Goal: Book appointment/travel/reservation

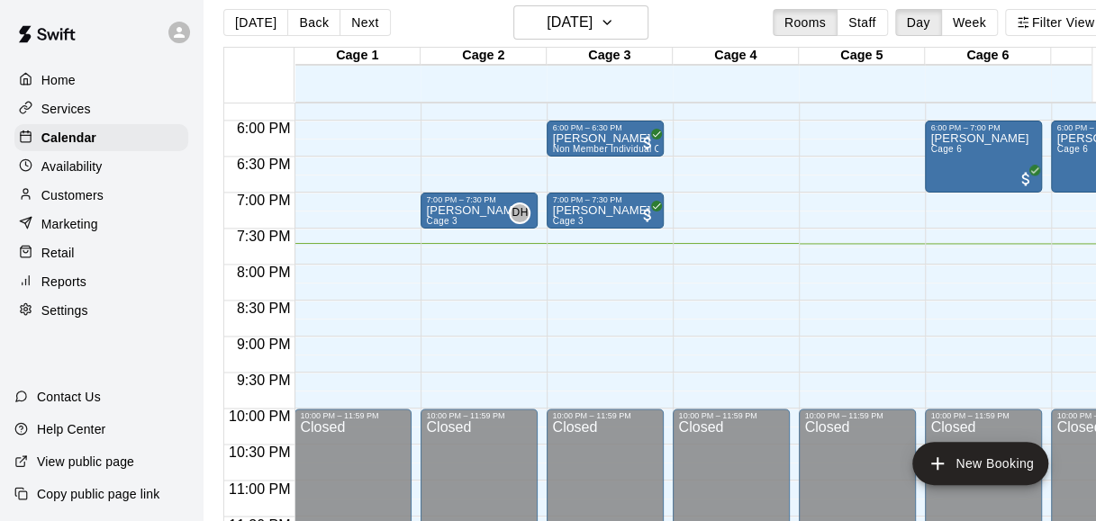
scroll to position [1276, 0]
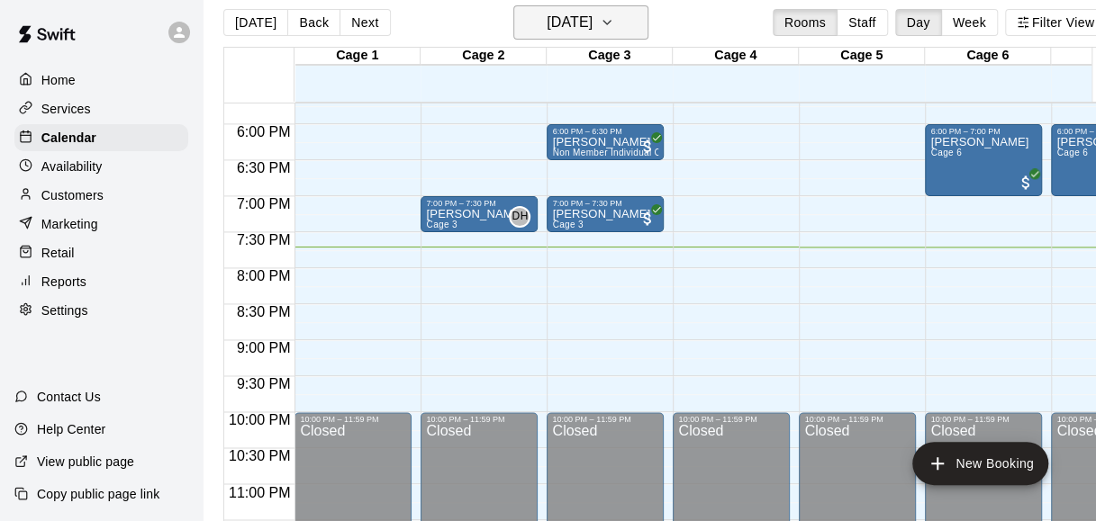
click at [593, 24] on h6 "[DATE]" at bounding box center [570, 22] width 46 height 25
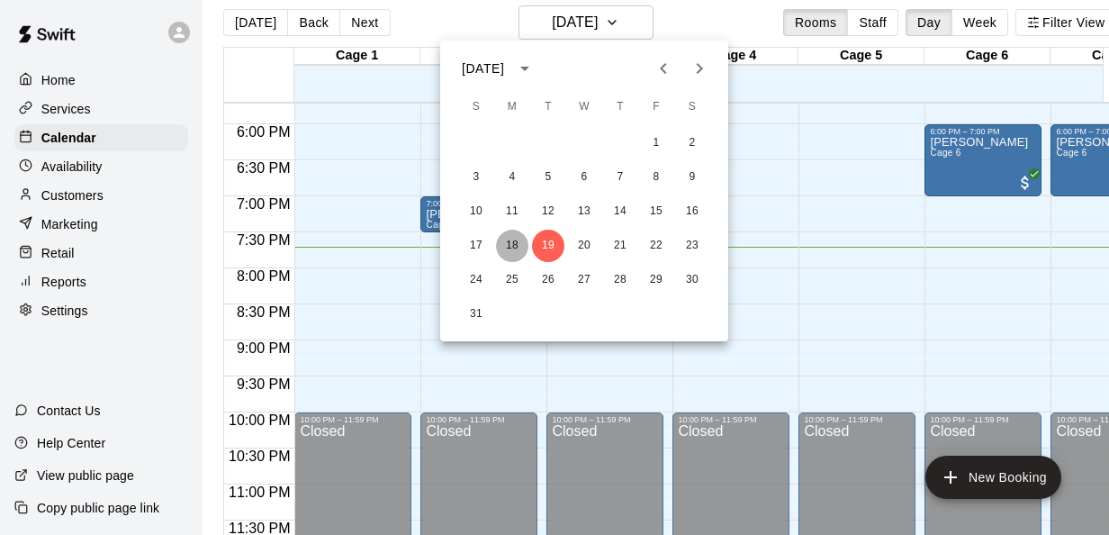
click at [517, 245] on button "18" at bounding box center [512, 246] width 32 height 32
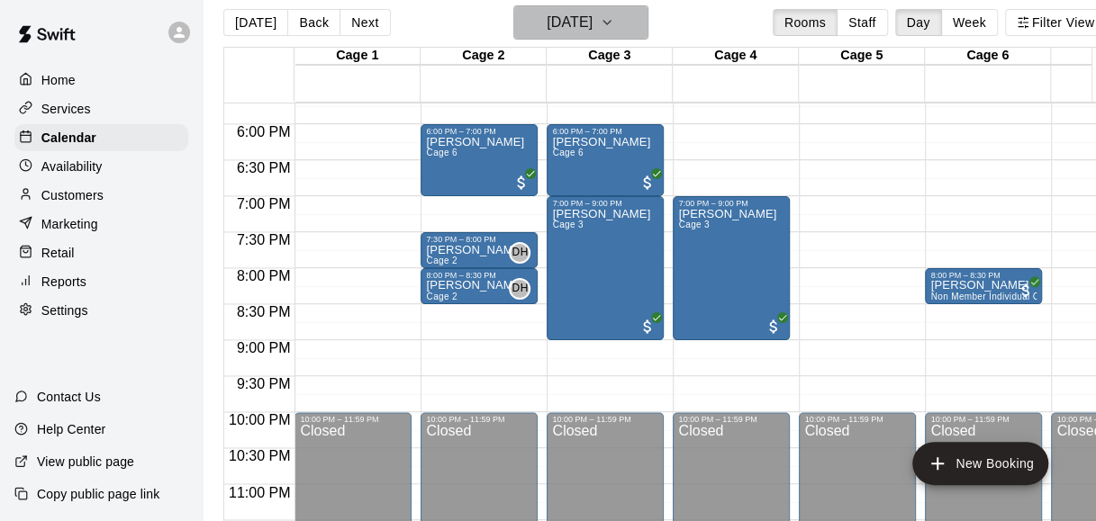
click at [629, 18] on button "[DATE]" at bounding box center [580, 22] width 135 height 34
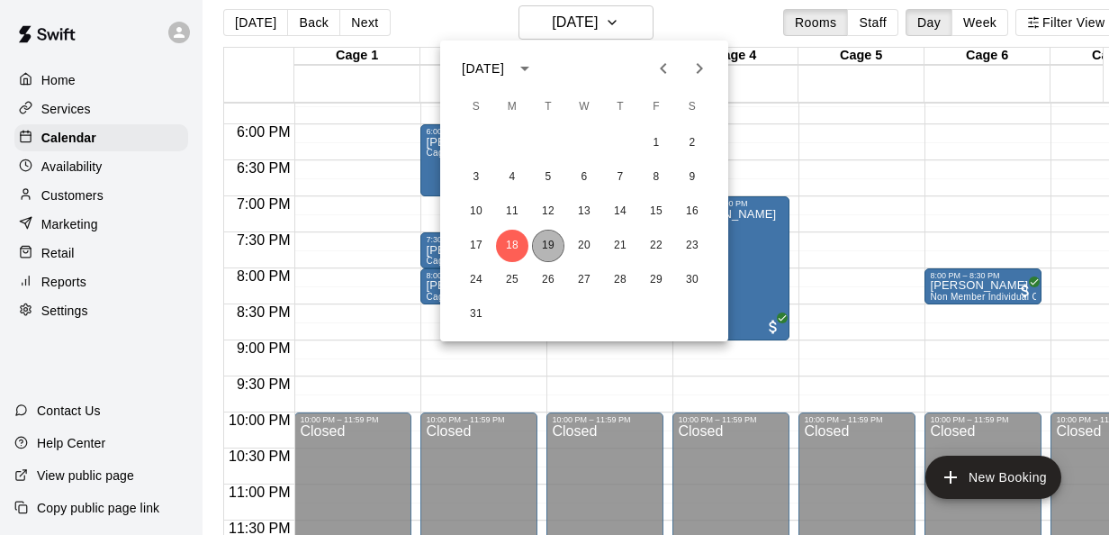
click at [542, 248] on button "19" at bounding box center [548, 246] width 32 height 32
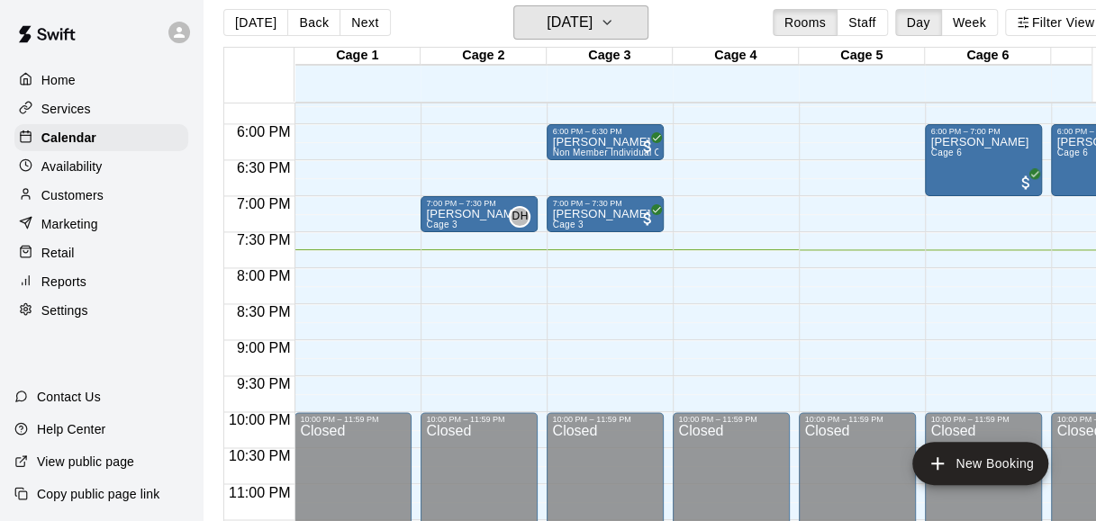
scroll to position [1305, 0]
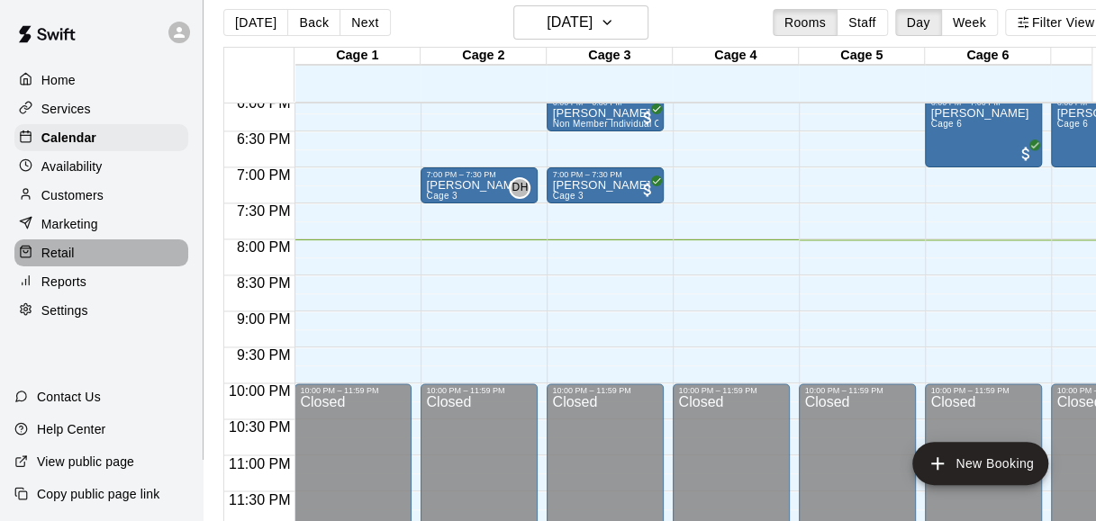
click at [48, 253] on p "Retail" at bounding box center [57, 253] width 33 height 18
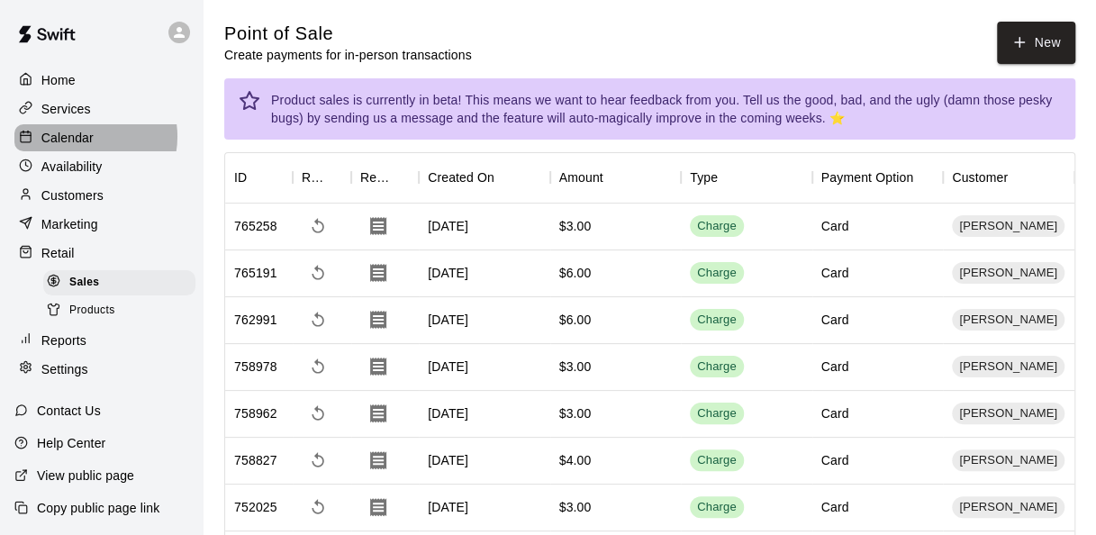
click at [82, 139] on p "Calendar" at bounding box center [67, 138] width 52 height 18
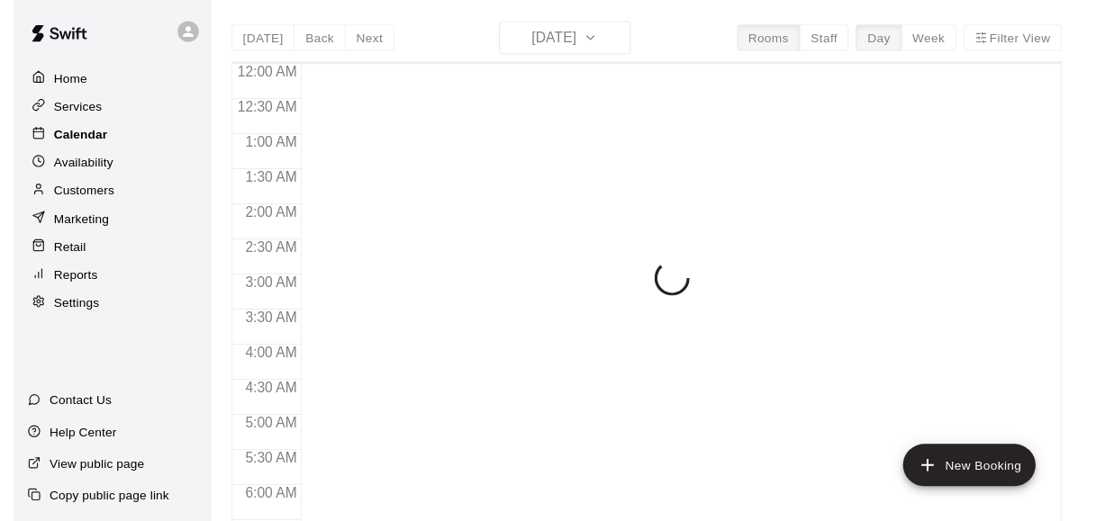
scroll to position [1239, 0]
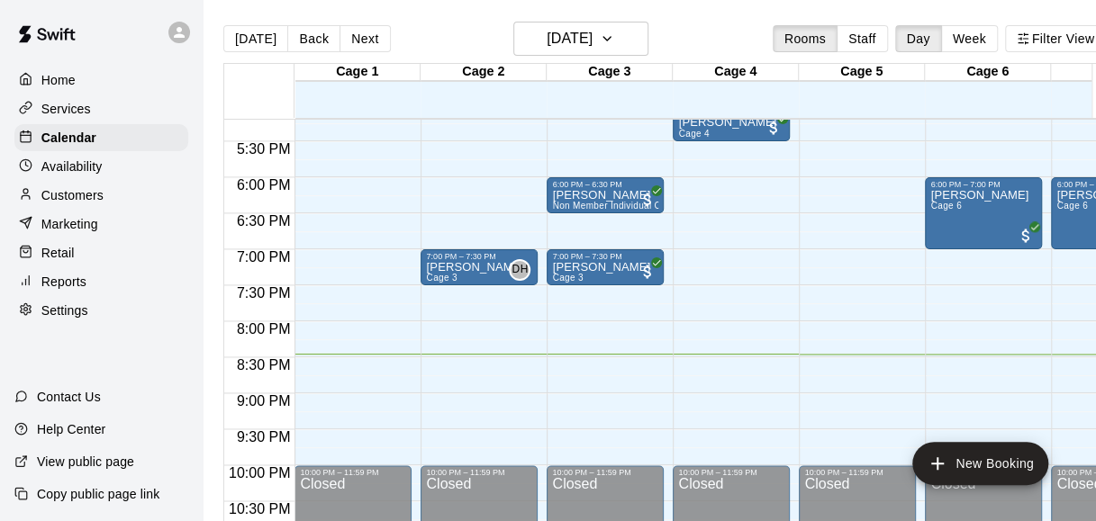
click at [682, 25] on div "[DATE] Back [DATE][DATE] Rooms Staff Day Week Filter View" at bounding box center [664, 42] width 883 height 41
click at [574, 47] on h6 "[DATE]" at bounding box center [570, 38] width 46 height 25
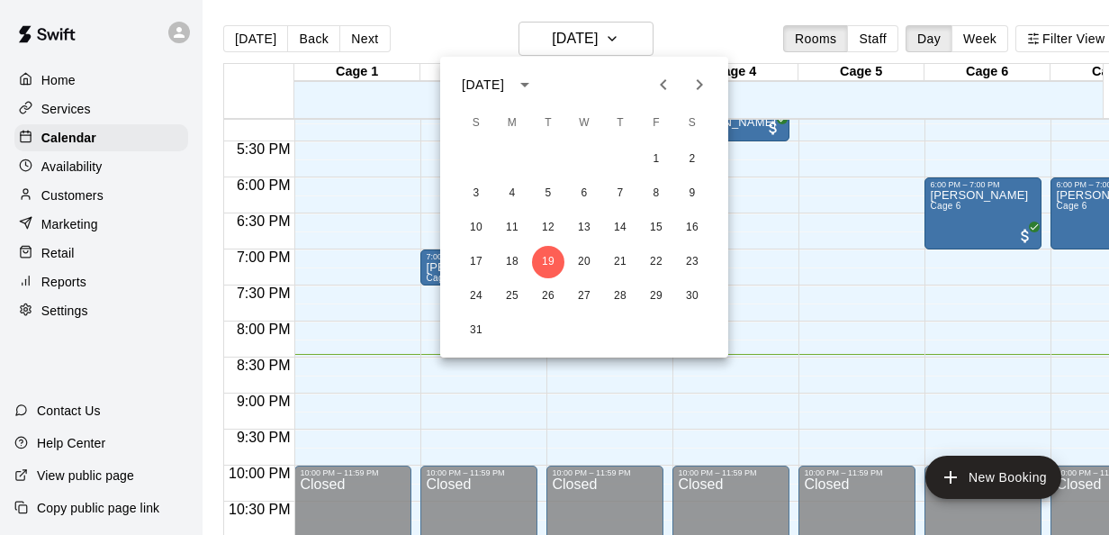
click at [667, 26] on div at bounding box center [554, 267] width 1109 height 535
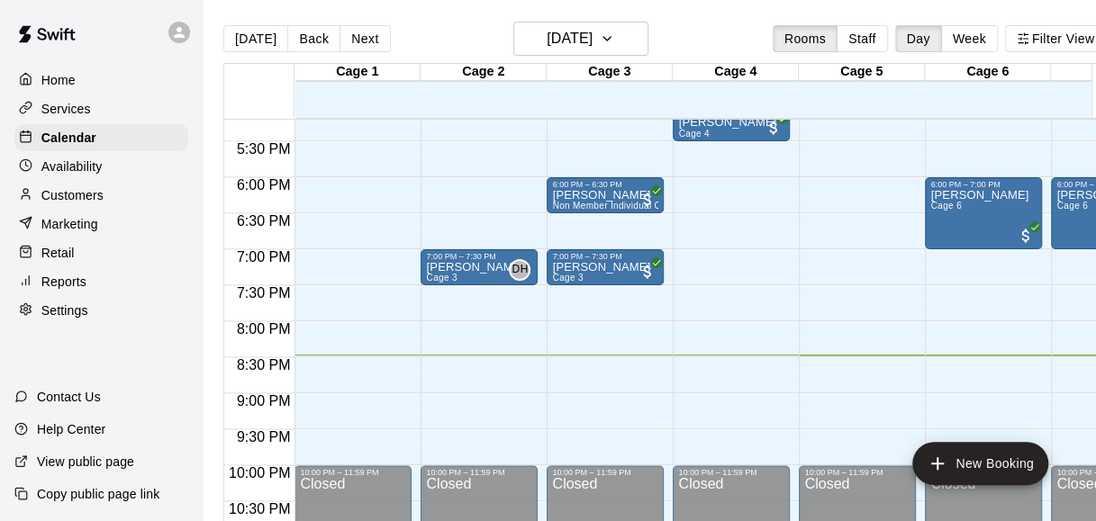
click at [723, 23] on div "[DATE] Back [DATE][DATE] Rooms Staff Day Week Filter View" at bounding box center [664, 42] width 883 height 41
click at [715, 25] on div "[DATE] Back [DATE][DATE] Rooms Staff Day Week Filter View" at bounding box center [664, 42] width 883 height 41
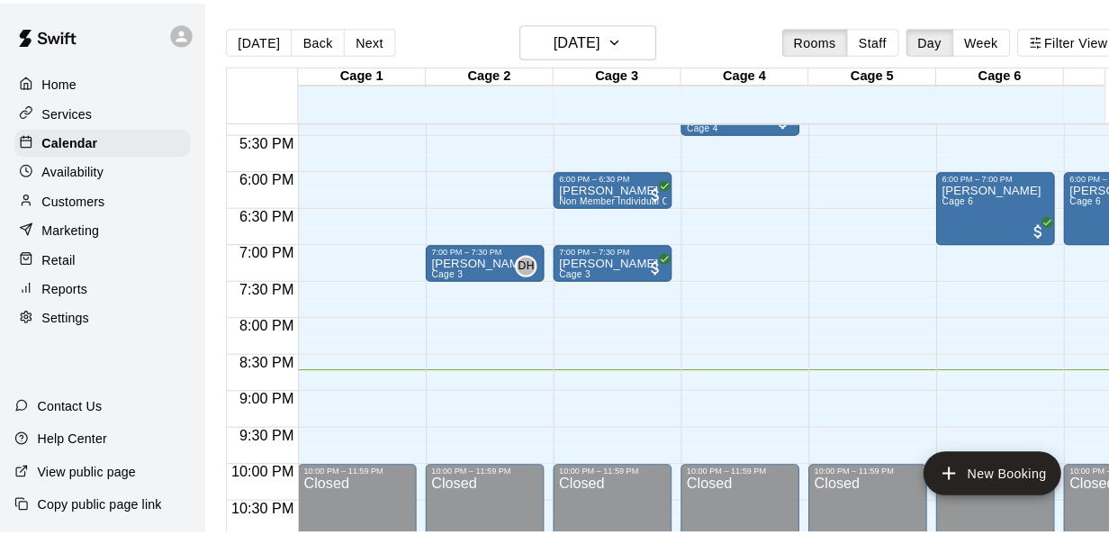
scroll to position [1266, 0]
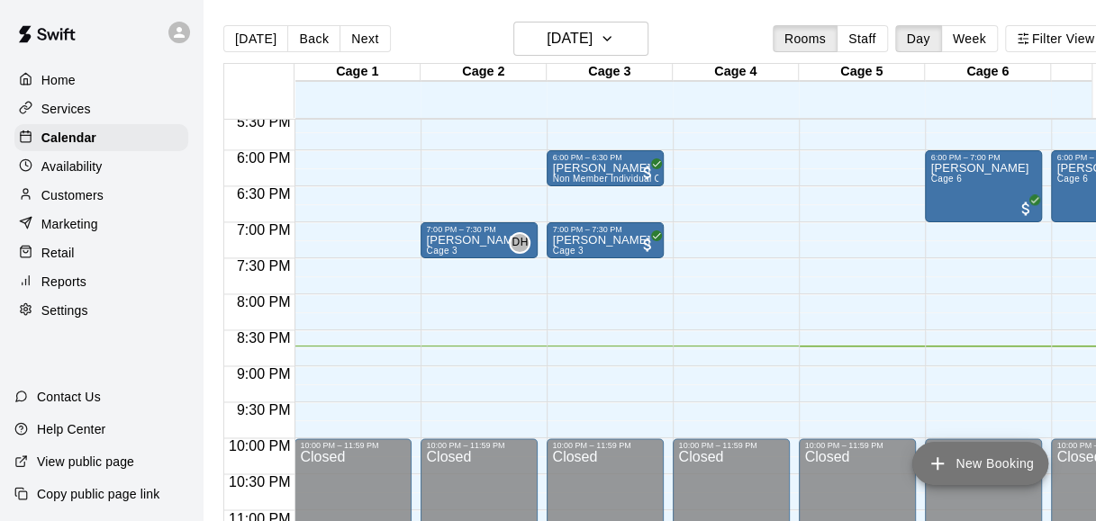
click at [948, 461] on button "New Booking" at bounding box center [980, 463] width 136 height 43
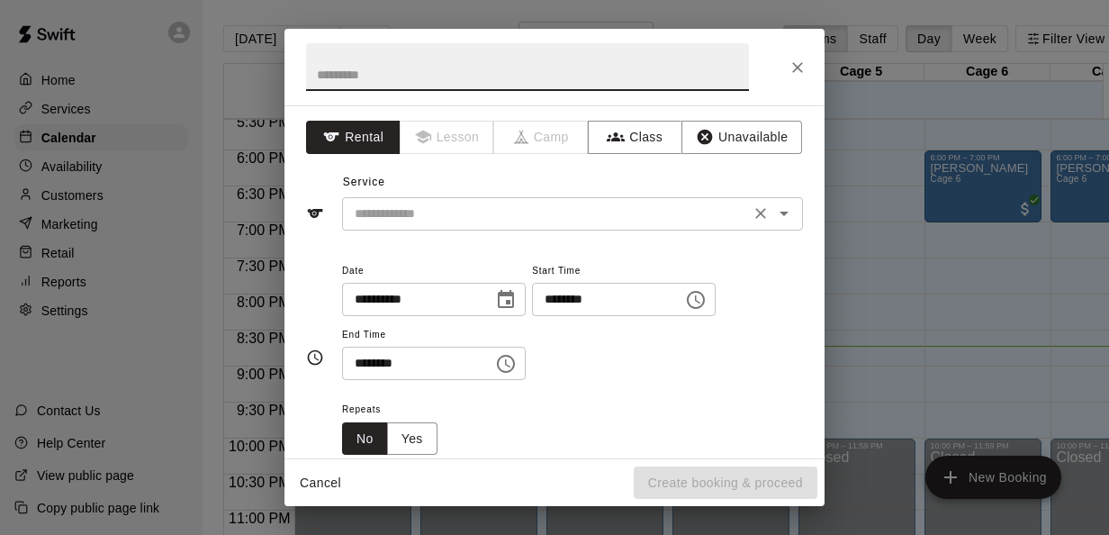
click at [476, 213] on input "text" at bounding box center [546, 214] width 397 height 23
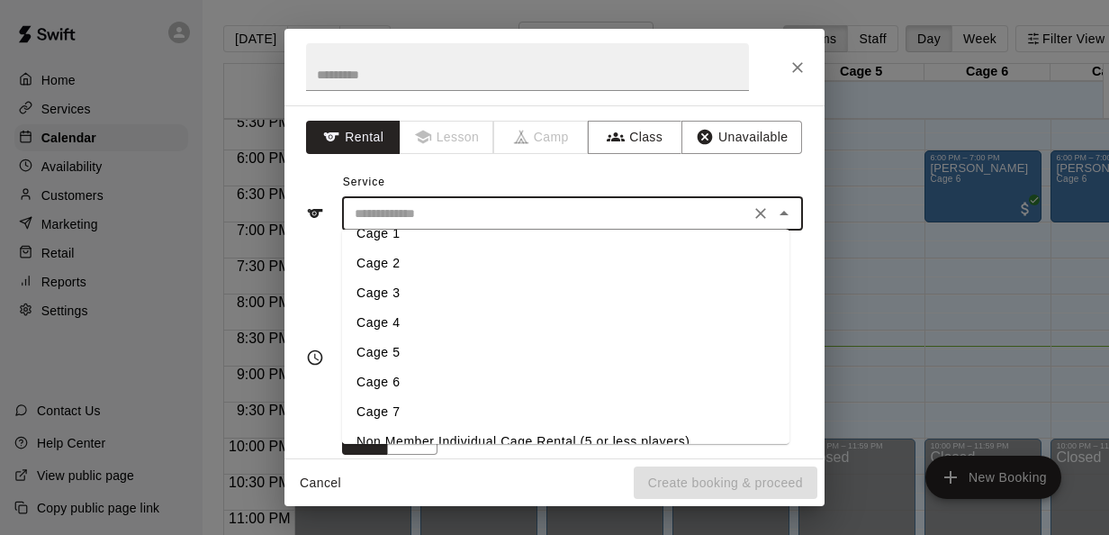
scroll to position [20, 0]
click at [395, 384] on li "Cage 6" at bounding box center [566, 381] width 448 height 30
type input "******"
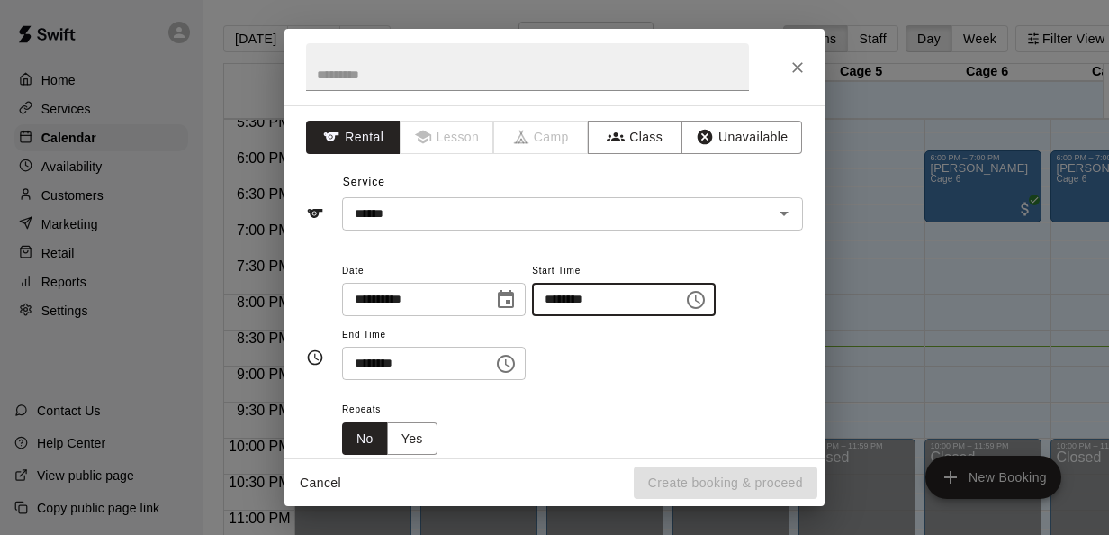
click at [576, 301] on input "********" at bounding box center [601, 299] width 139 height 33
click at [593, 297] on input "********" at bounding box center [601, 299] width 139 height 33
type input "********"
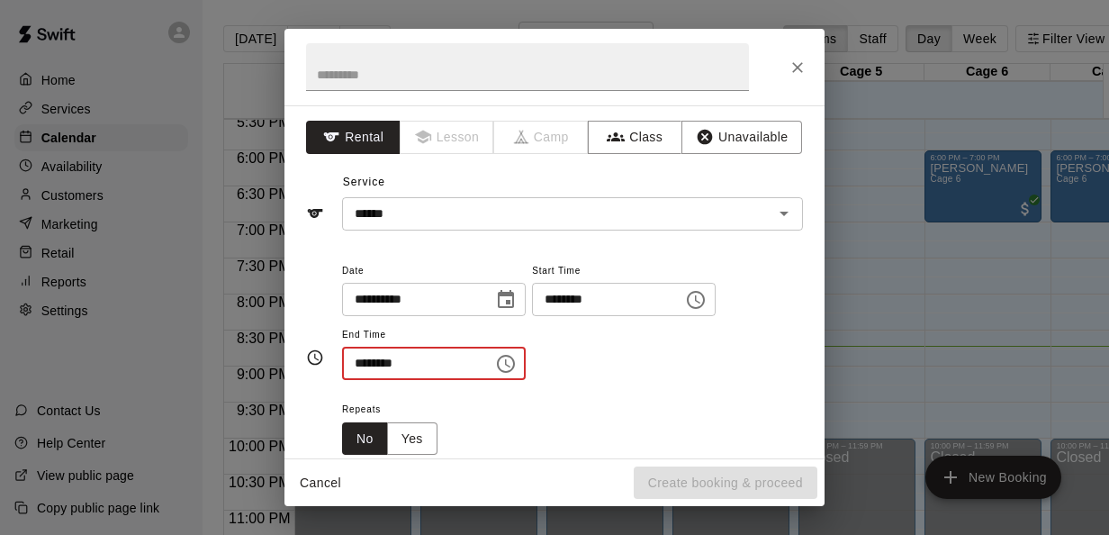
click at [361, 366] on input "********" at bounding box center [411, 363] width 139 height 33
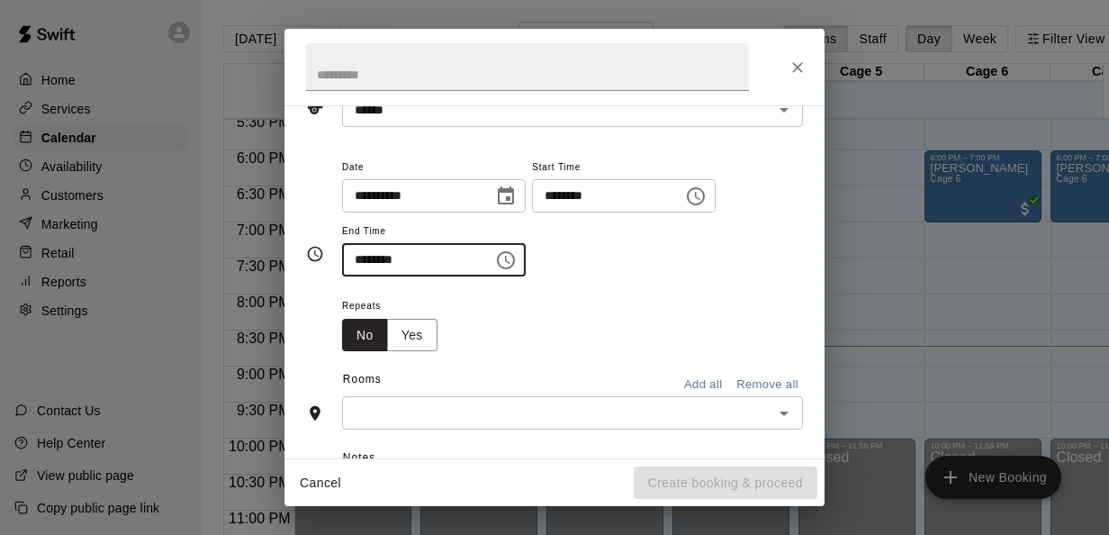
scroll to position [107, 0]
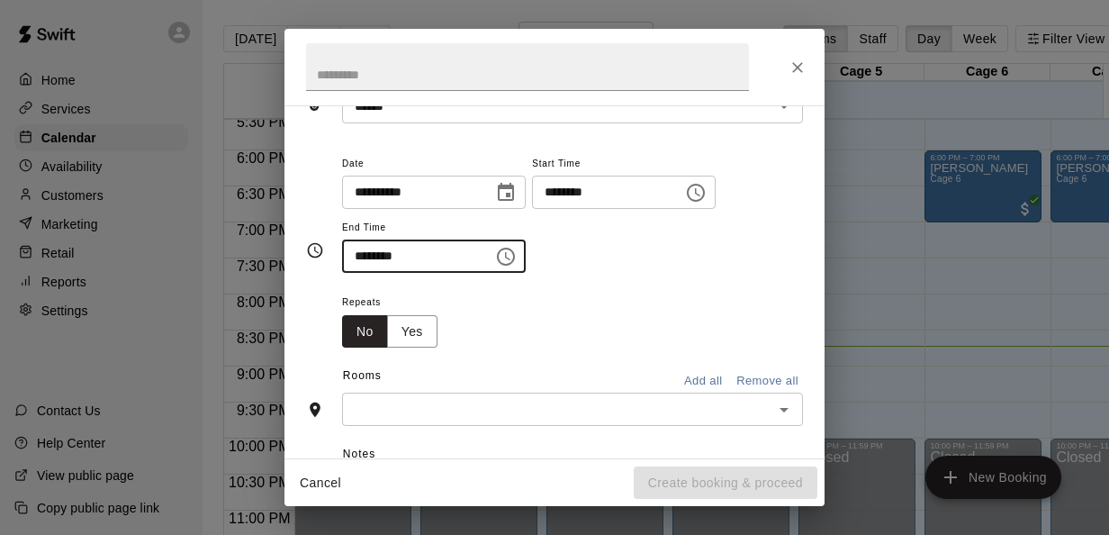
type input "********"
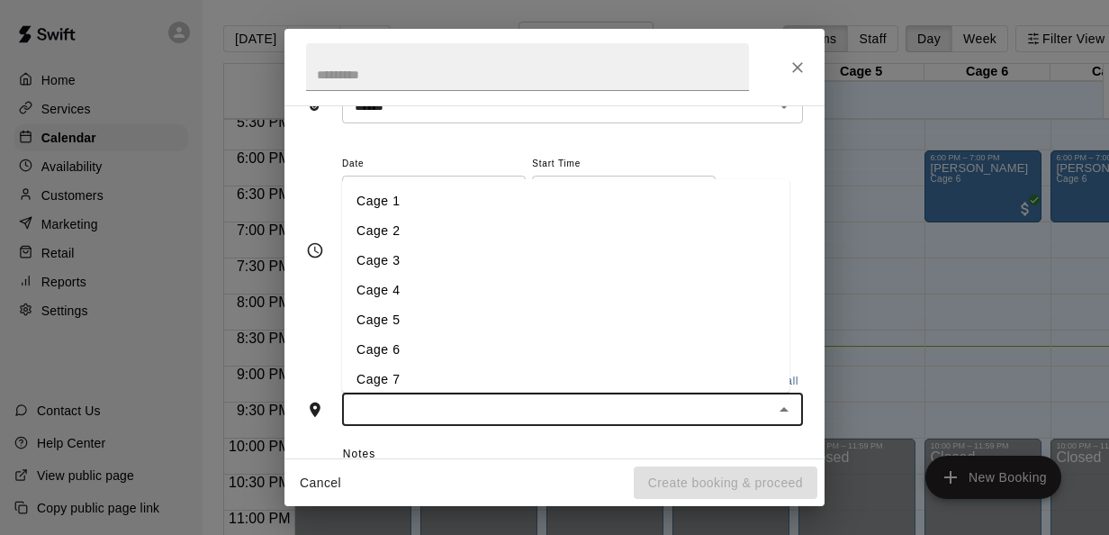
click at [455, 411] on input "text" at bounding box center [558, 409] width 421 height 23
click at [403, 348] on li "Cage 6" at bounding box center [566, 349] width 448 height 30
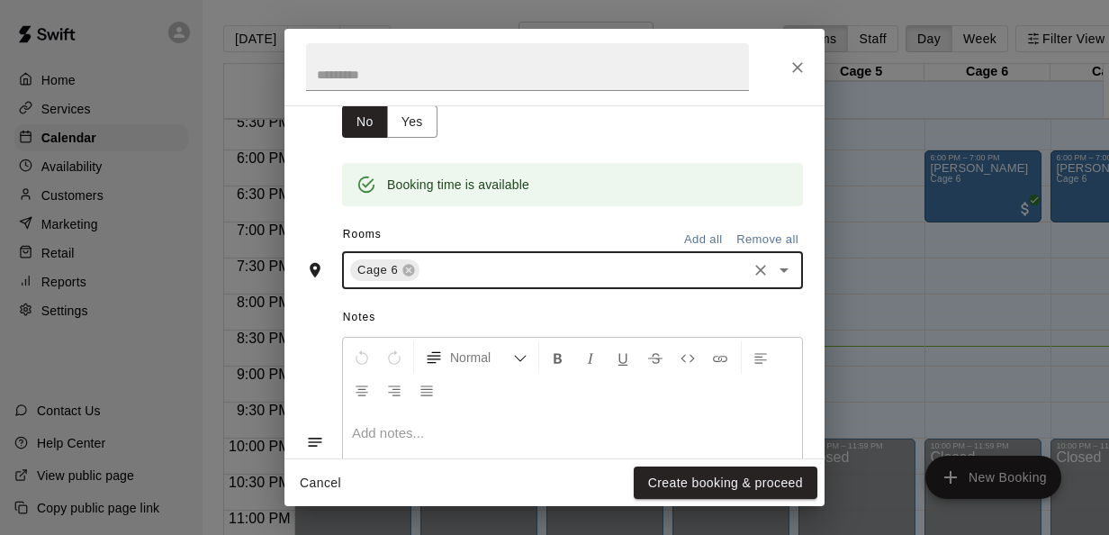
scroll to position [321, 0]
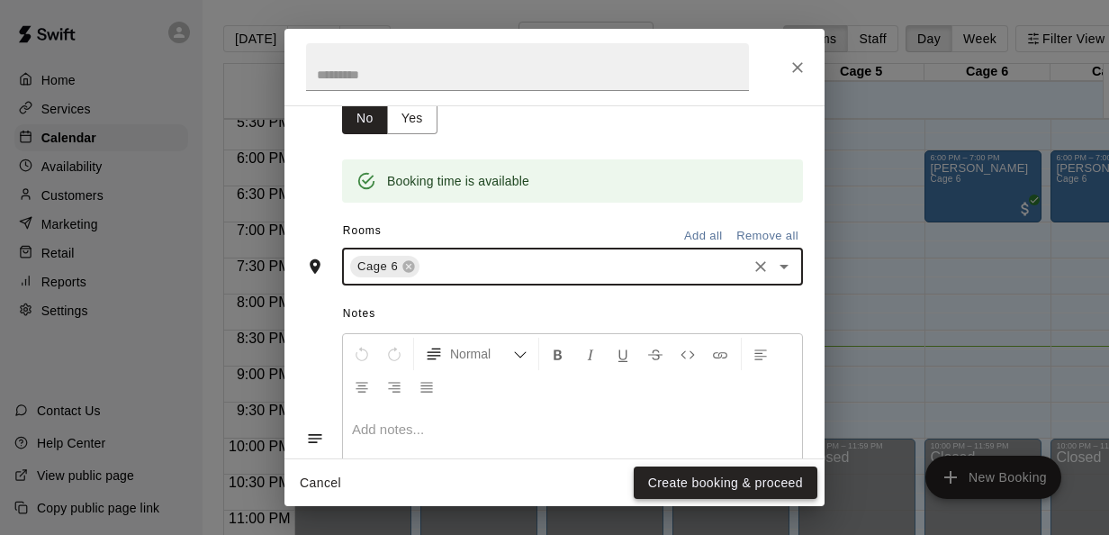
click at [695, 484] on button "Create booking & proceed" at bounding box center [726, 482] width 184 height 33
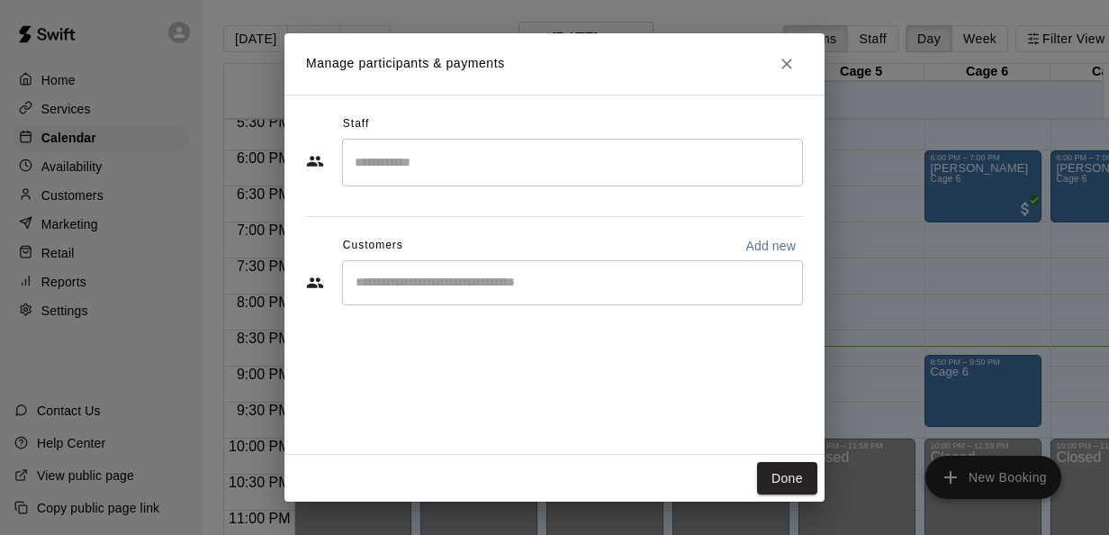
click at [762, 240] on p "Add new" at bounding box center [771, 246] width 50 height 18
select select "**"
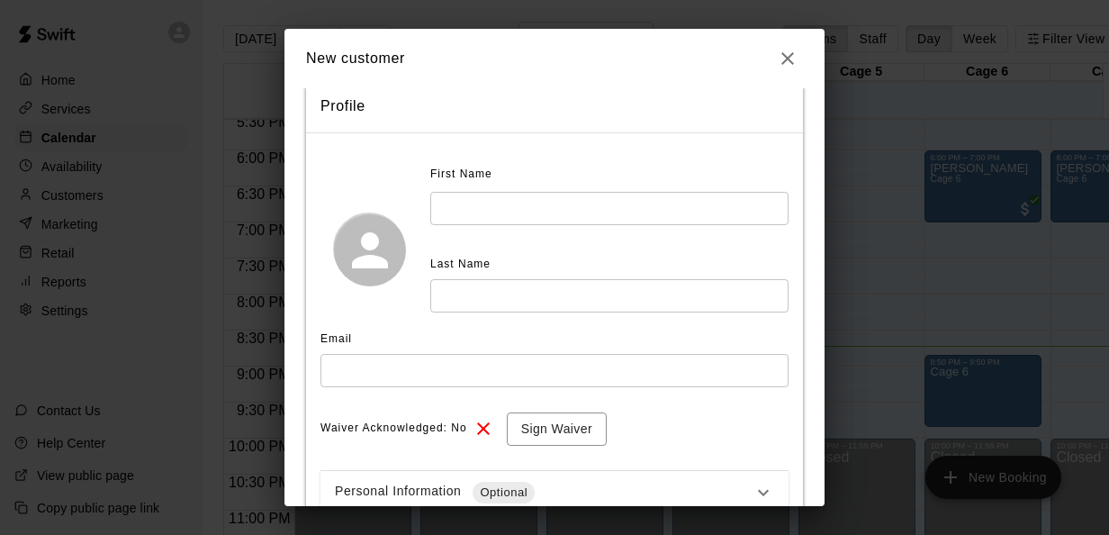
scroll to position [39, 0]
click at [510, 187] on div "First Name" at bounding box center [573, 176] width 286 height 29
click at [502, 233] on div "First Name ​ Last Name ​" at bounding box center [609, 238] width 358 height 153
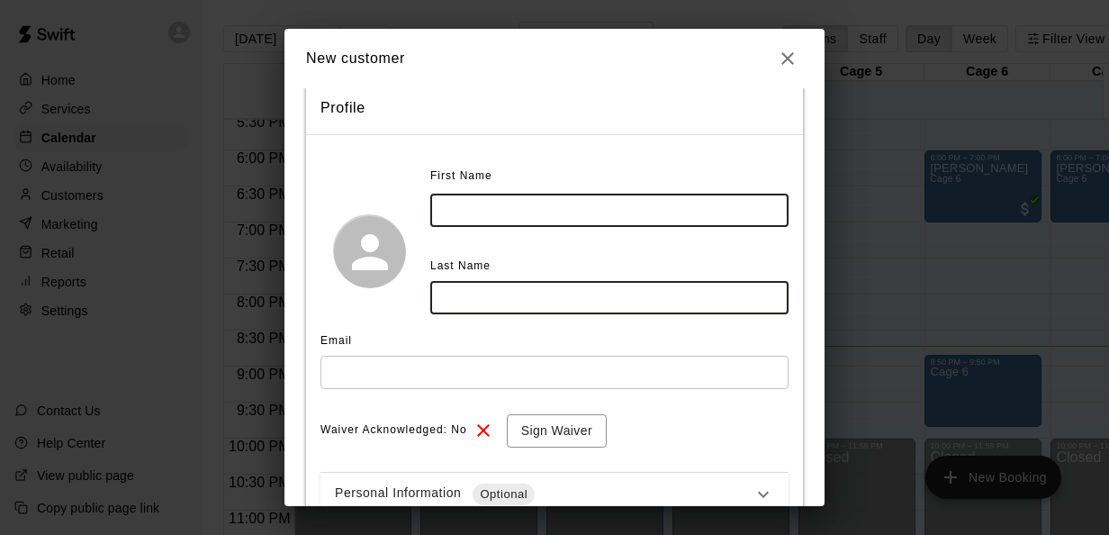
click at [503, 215] on input "text" at bounding box center [609, 210] width 358 height 33
type input "*****"
click at [497, 296] on input "text" at bounding box center [609, 297] width 358 height 33
type input "****"
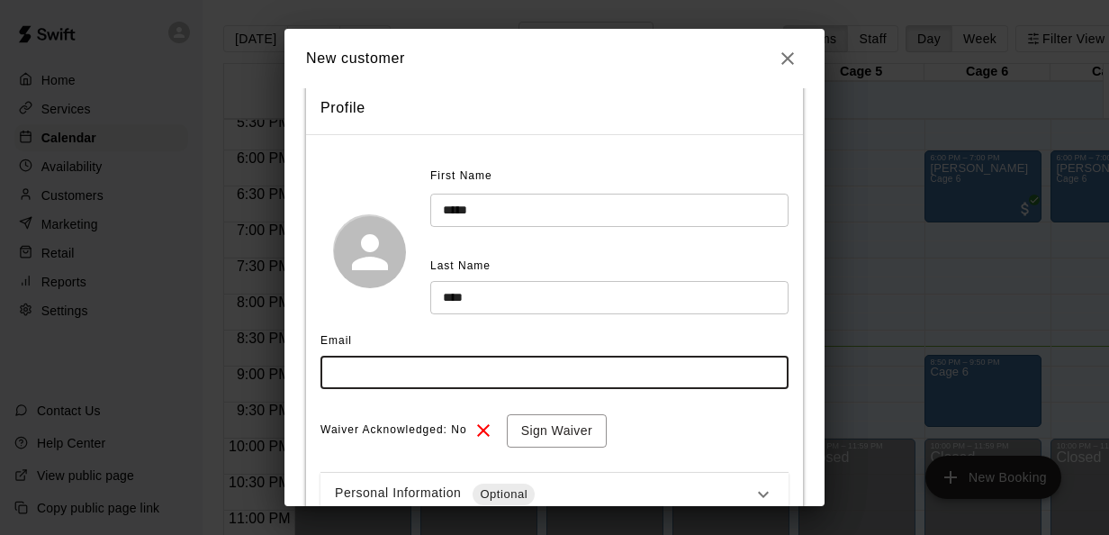
click at [420, 368] on input "text" at bounding box center [555, 372] width 468 height 33
type input "**********"
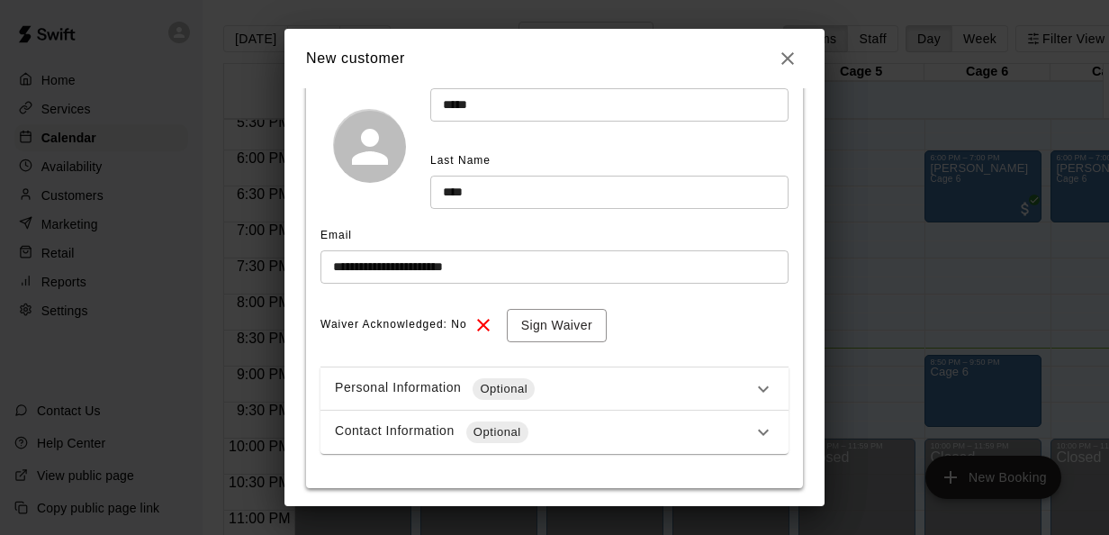
scroll to position [180, 0]
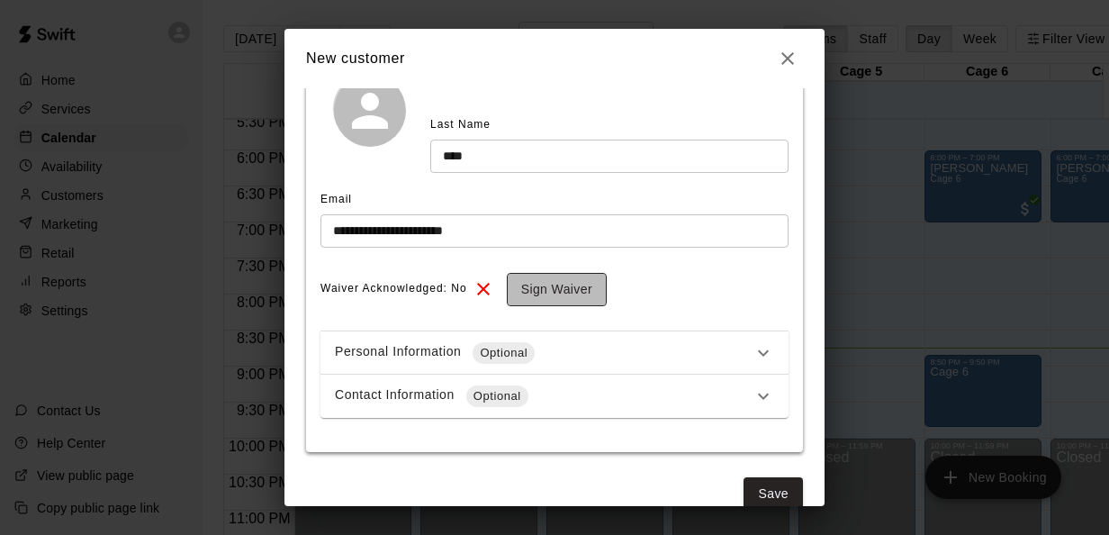
click at [576, 281] on button "Sign Waiver" at bounding box center [557, 289] width 100 height 33
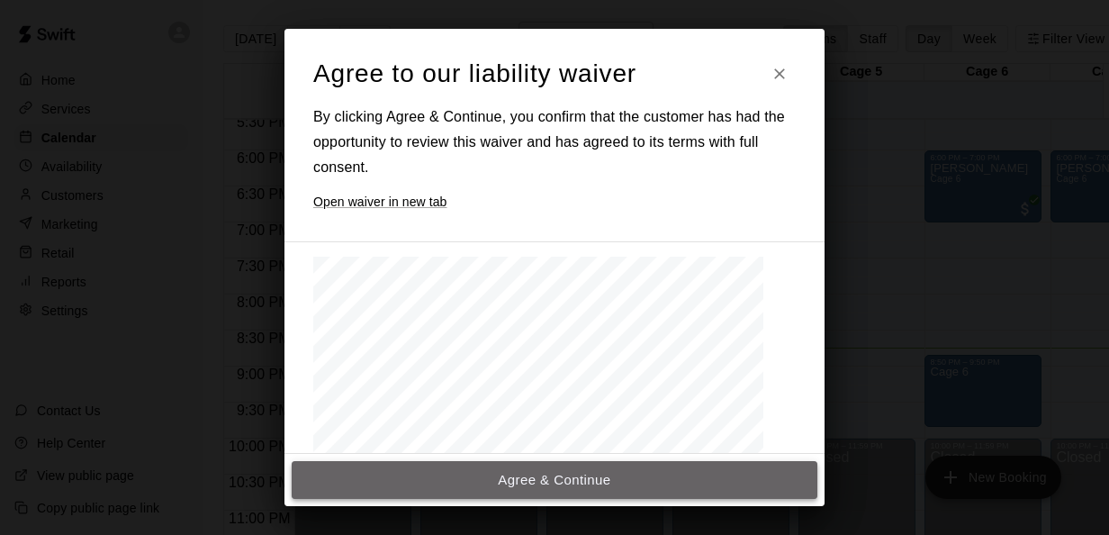
click at [562, 468] on button "Agree & Continue" at bounding box center [555, 480] width 526 height 38
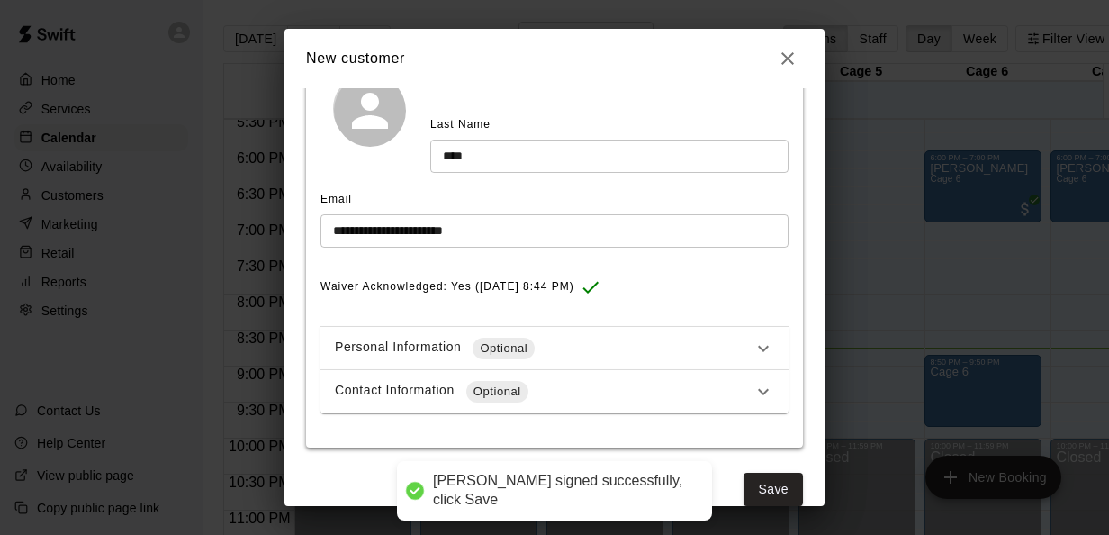
click at [609, 356] on div "Personal Information Optional" at bounding box center [544, 349] width 418 height 22
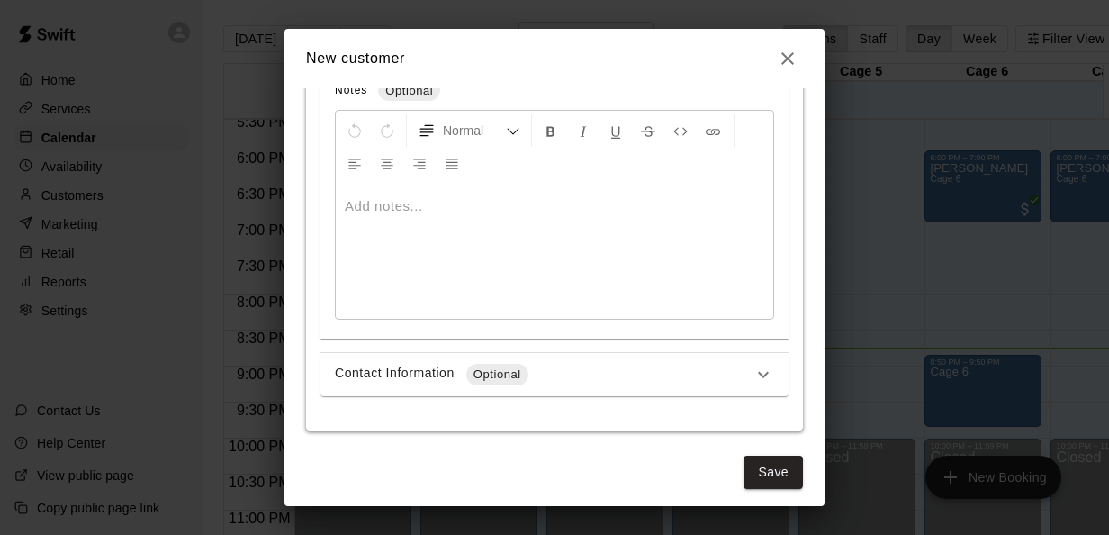
scroll to position [880, 0]
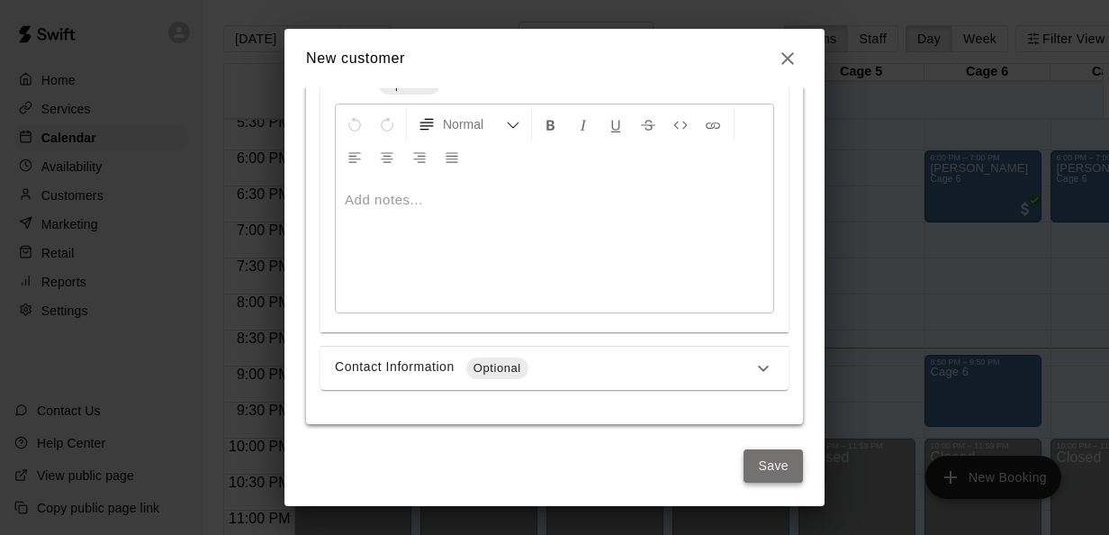
click at [774, 466] on button "Save" at bounding box center [773, 465] width 59 height 33
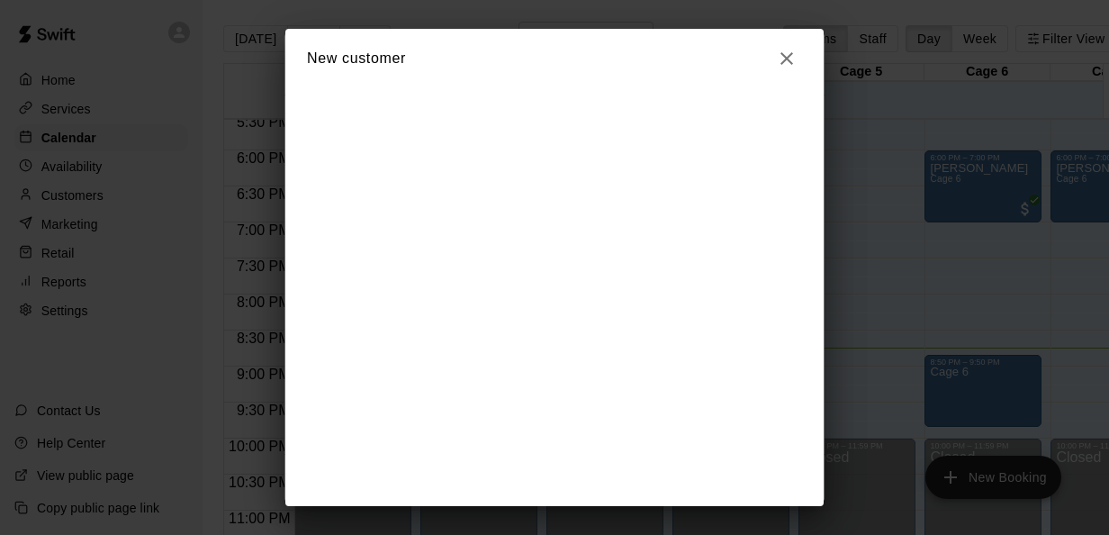
scroll to position [0, 0]
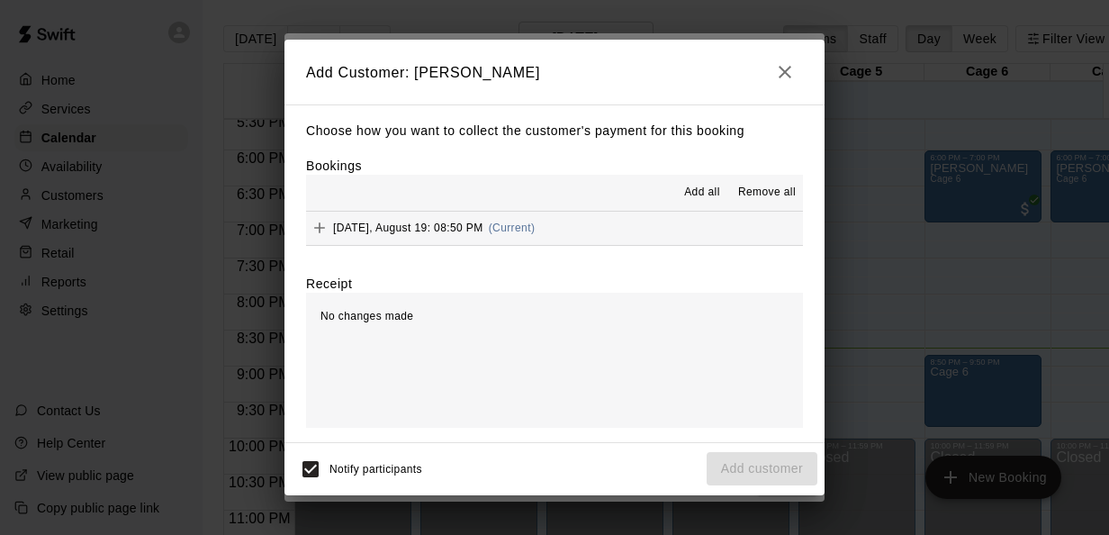
click at [506, 227] on span "(Current)" at bounding box center [512, 228] width 47 height 13
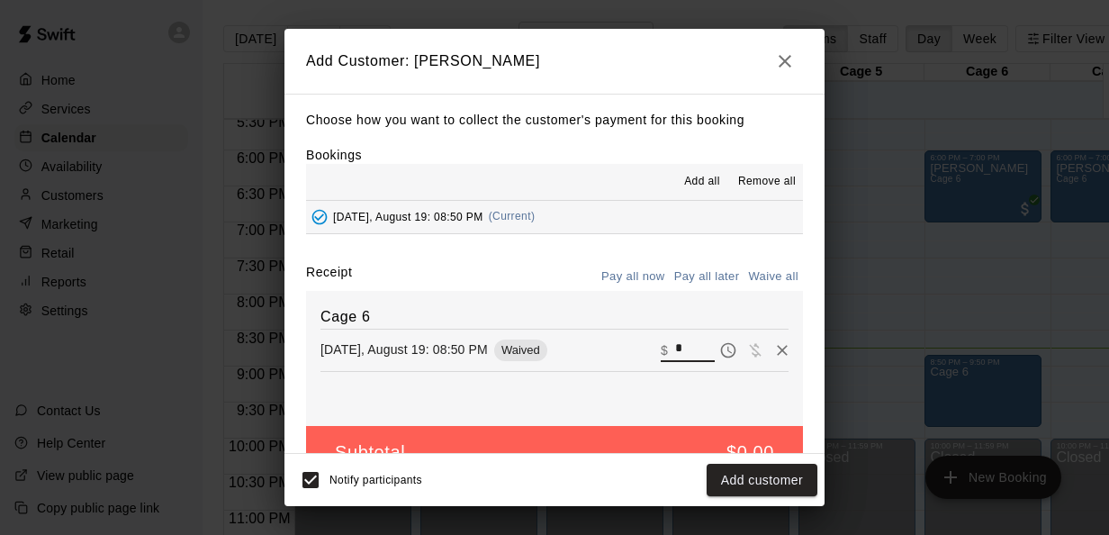
click at [675, 339] on input "*" at bounding box center [695, 349] width 40 height 23
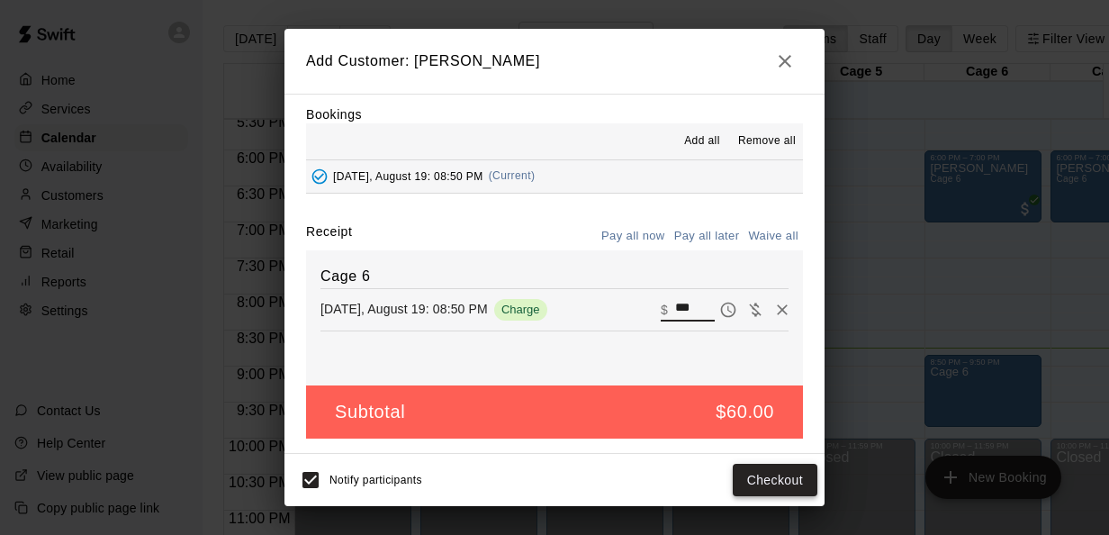
type input "***"
click at [773, 477] on button "Checkout" at bounding box center [775, 480] width 85 height 33
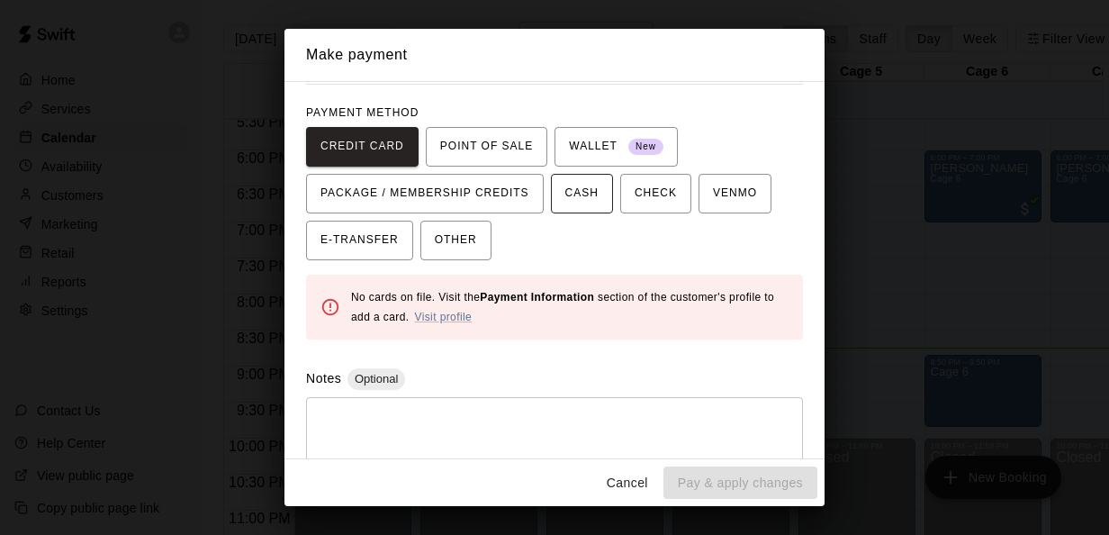
scroll to position [129, 0]
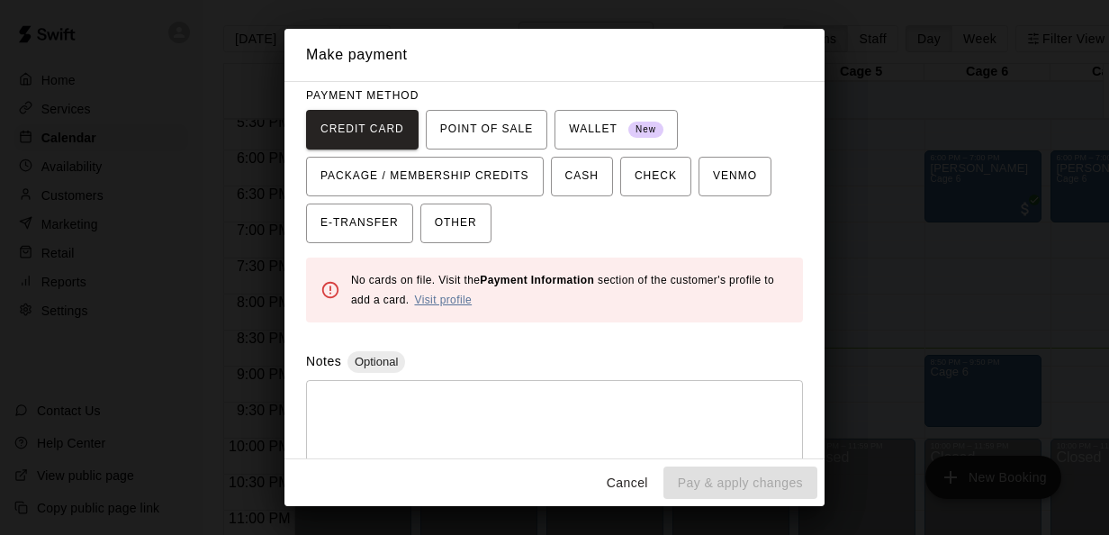
click at [449, 294] on link "Visit profile" at bounding box center [443, 300] width 58 height 13
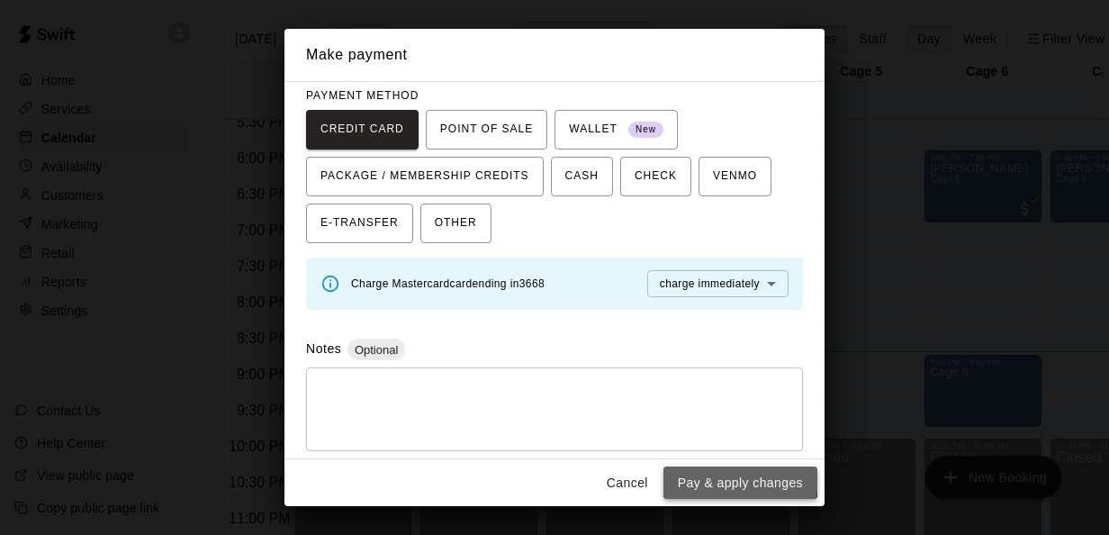
click at [711, 475] on button "Pay & apply changes" at bounding box center [741, 482] width 154 height 33
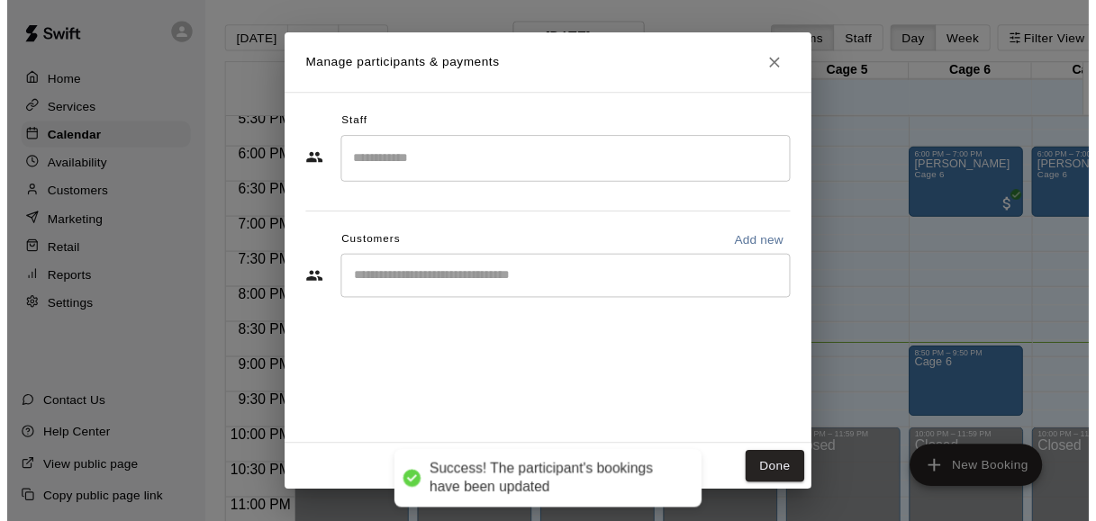
scroll to position [0, 0]
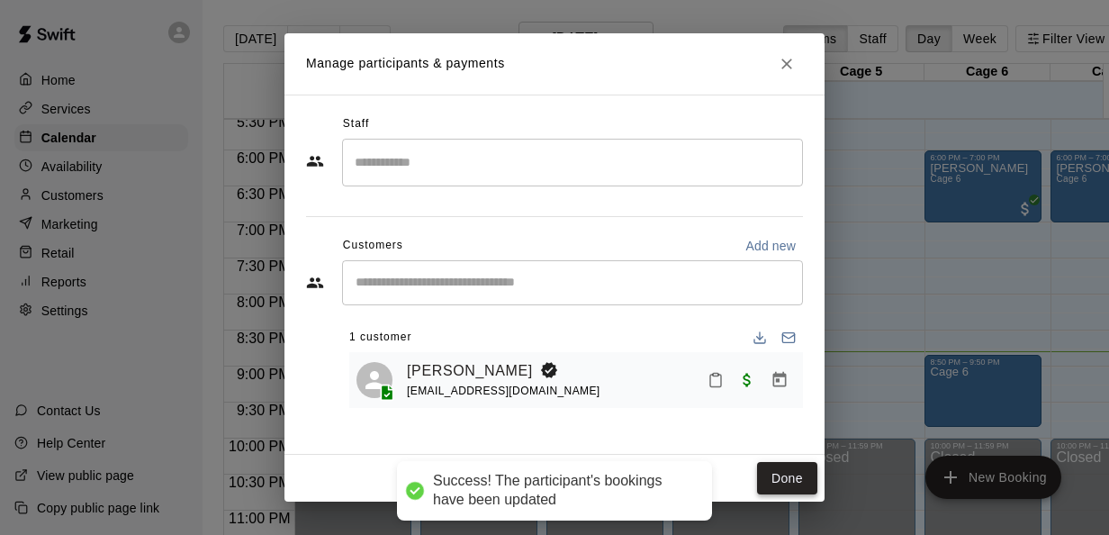
click at [778, 484] on button "Done" at bounding box center [787, 478] width 60 height 33
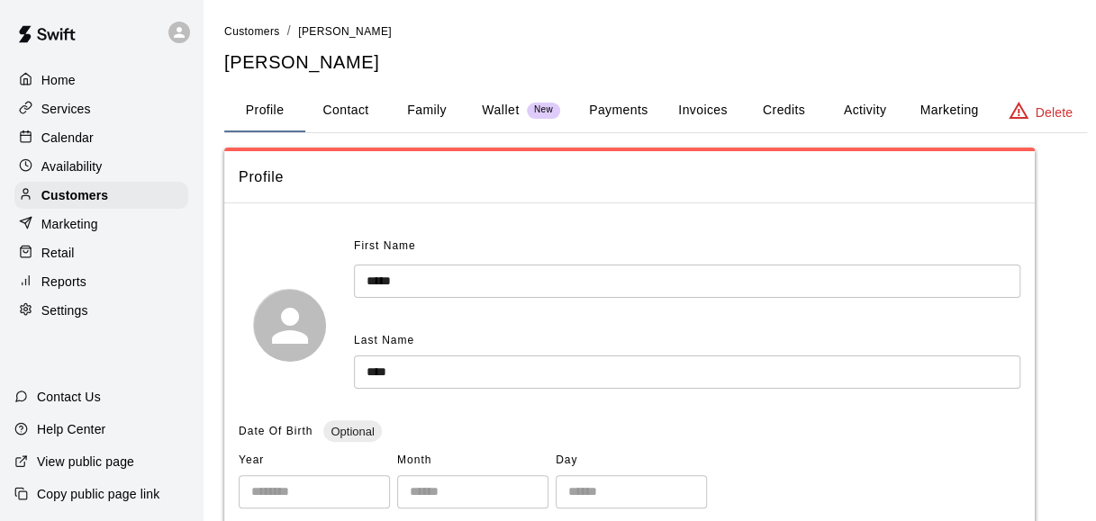
click at [625, 108] on button "Payments" at bounding box center [618, 110] width 87 height 43
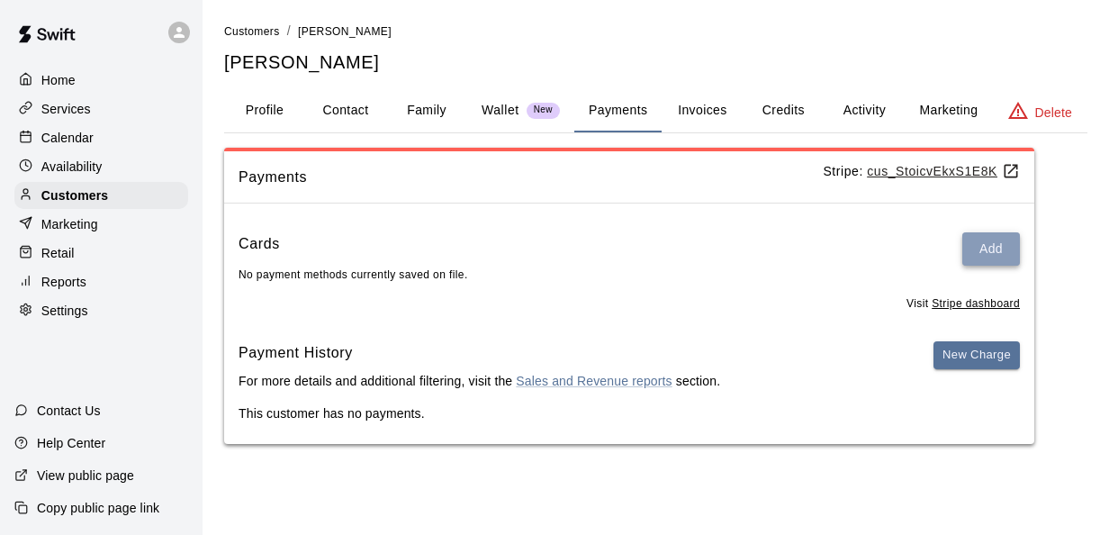
click at [981, 250] on button "Add" at bounding box center [992, 248] width 58 height 33
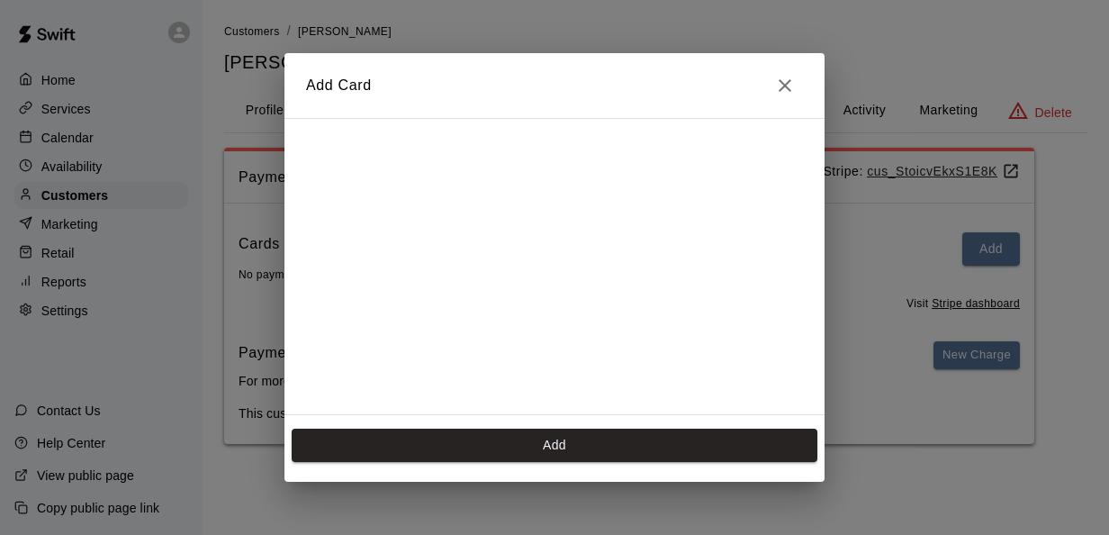
scroll to position [249, 0]
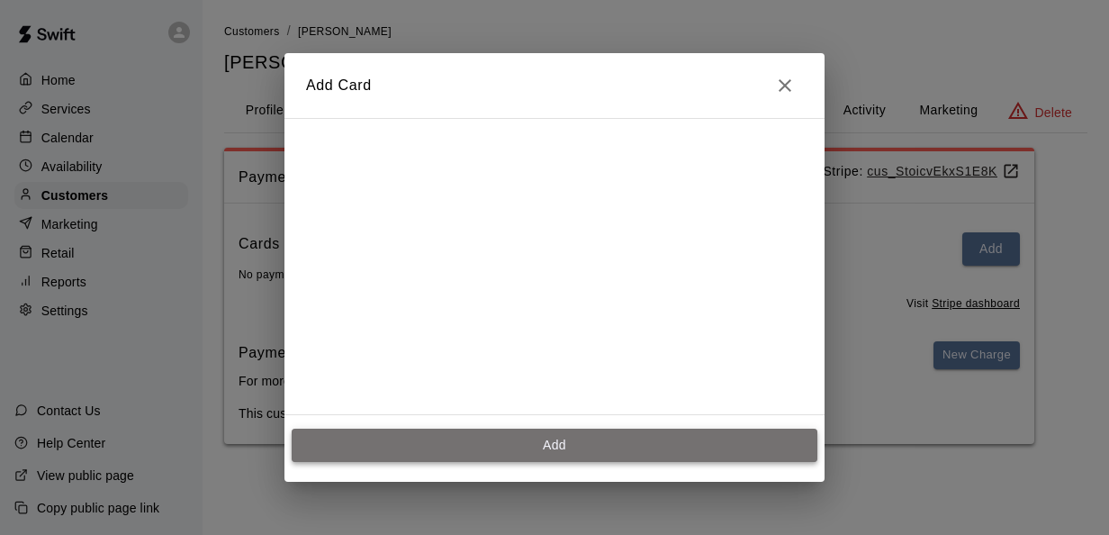
click at [540, 436] on button "Add" at bounding box center [555, 445] width 526 height 33
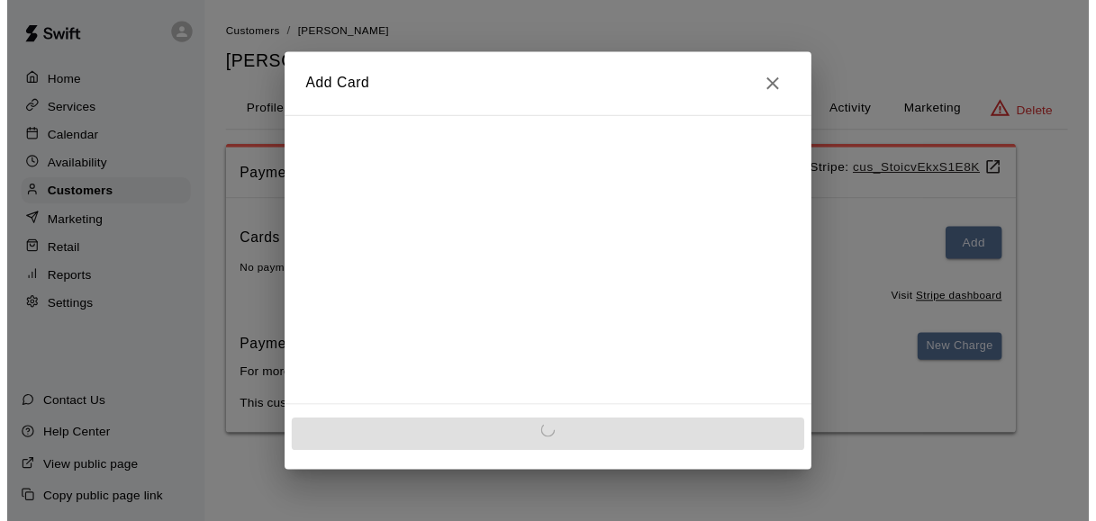
scroll to position [0, 0]
